Goal: Check status: Check status

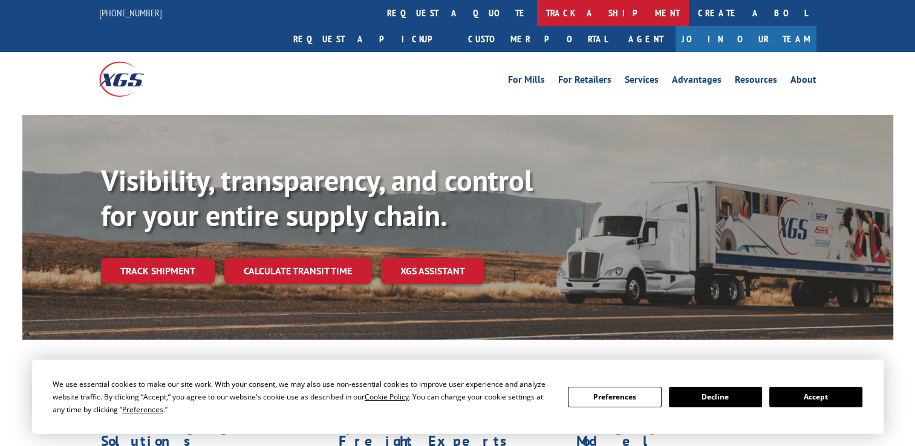
click at [537, 18] on link "track a shipment" at bounding box center [613, 13] width 152 height 26
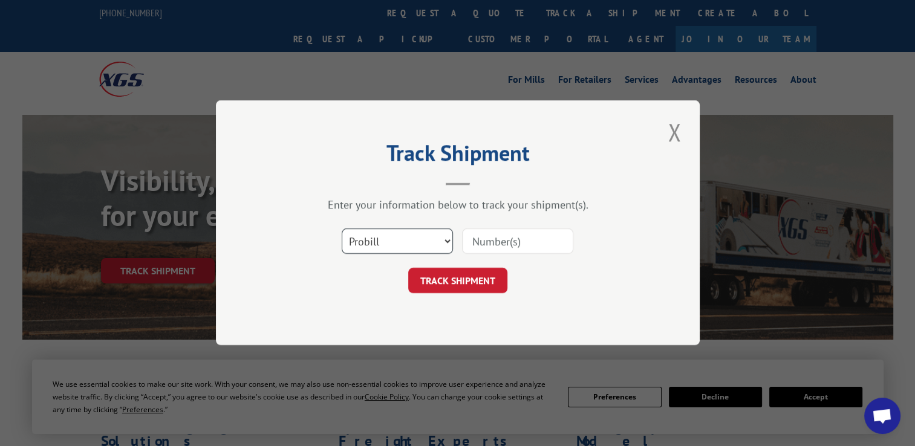
click at [386, 251] on select "Select category... Probill BOL PO" at bounding box center [397, 241] width 111 height 25
select select "bol"
click at [342, 229] on select "Select category... Probill BOL PO" at bounding box center [397, 241] width 111 height 25
click at [485, 240] on input at bounding box center [517, 241] width 111 height 25
type input "2810171"
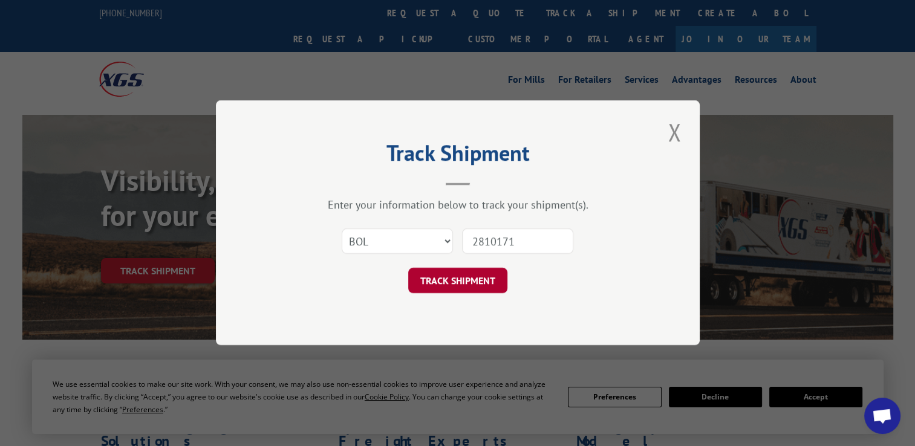
click at [478, 281] on button "TRACK SHIPMENT" at bounding box center [457, 280] width 99 height 25
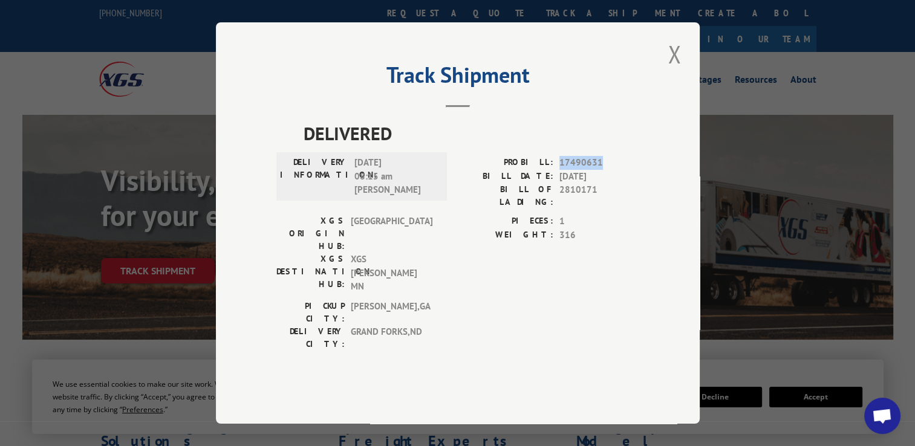
drag, startPoint x: 606, startPoint y: 187, endPoint x: 554, endPoint y: 189, distance: 52.0
click at [554, 170] on div "PROBILL: 17490631" at bounding box center [548, 163] width 181 height 14
copy div "17490631"
click at [561, 170] on span "17490631" at bounding box center [599, 163] width 80 height 14
click at [683, 71] on button "Close modal" at bounding box center [674, 53] width 21 height 33
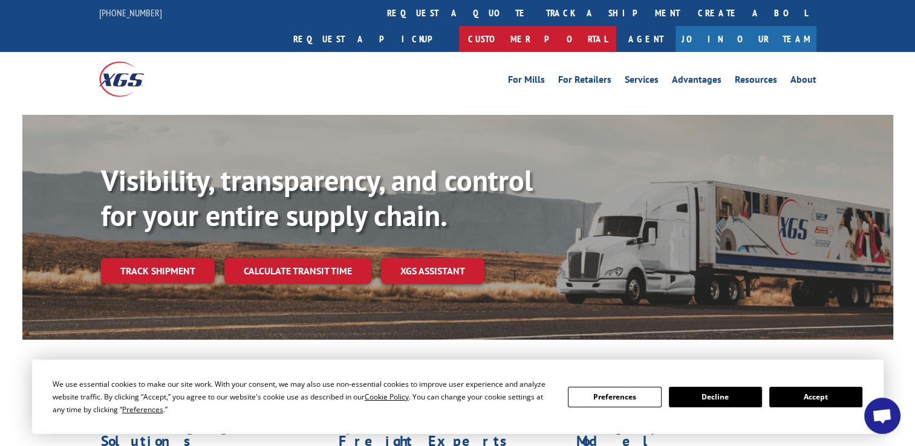
click at [616, 26] on link "Customer Portal" at bounding box center [537, 39] width 157 height 26
